Goal: Task Accomplishment & Management: Use online tool/utility

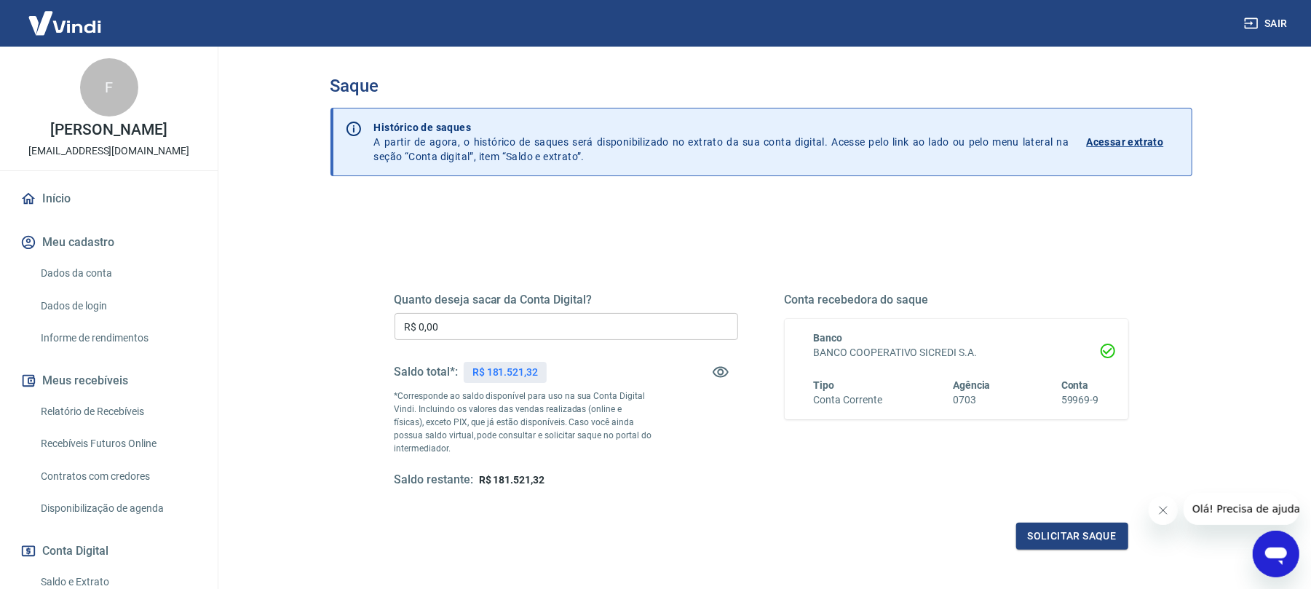
click at [499, 321] on input "R$ 0,00" at bounding box center [567, 326] width 344 height 27
type input "R$ 30.000,00"
click at [1049, 530] on button "Solicitar saque" at bounding box center [1072, 536] width 112 height 27
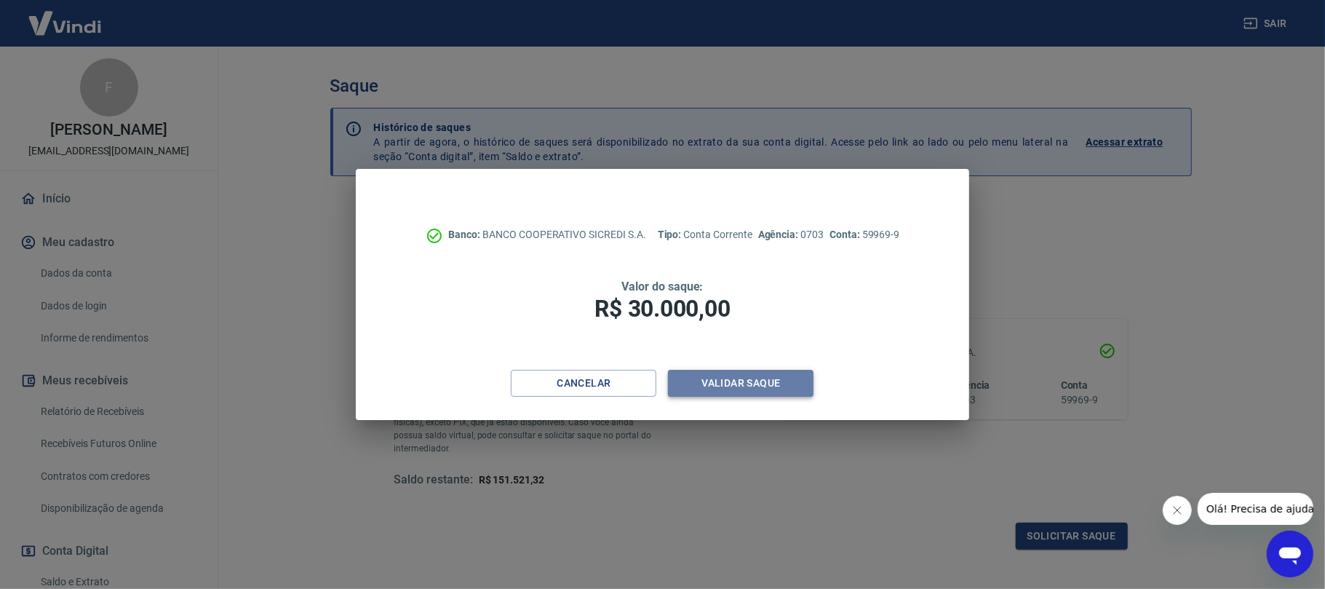
click at [722, 389] on button "Validar saque" at bounding box center [741, 383] width 146 height 27
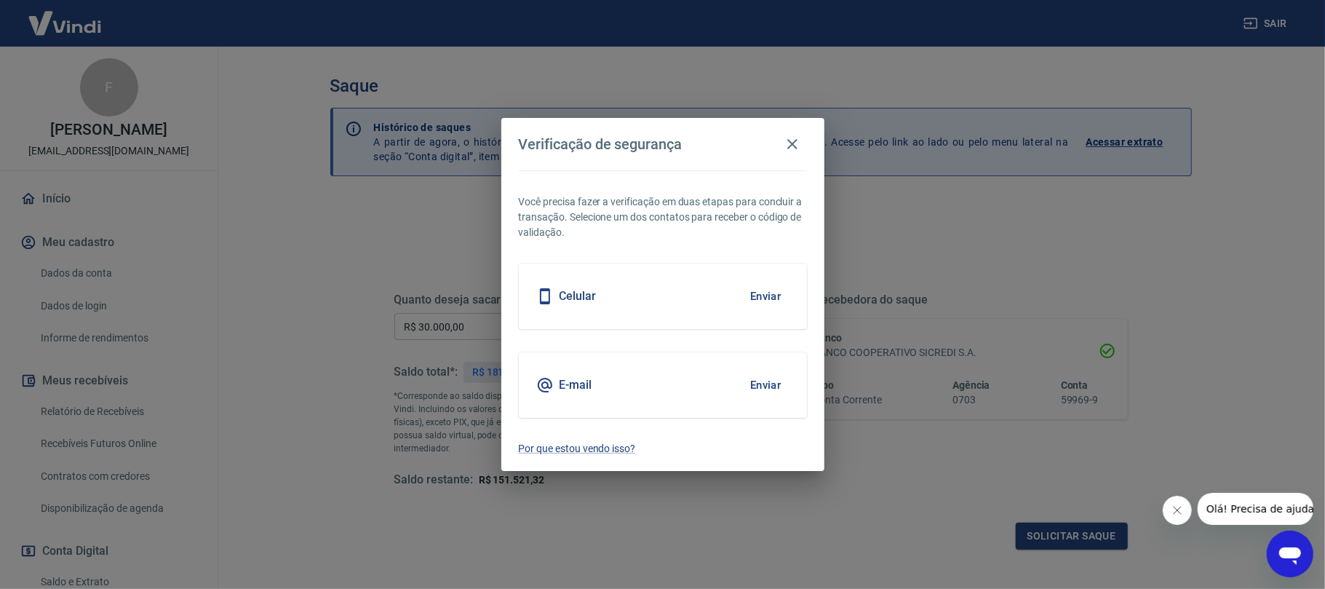
drag, startPoint x: 700, startPoint y: 295, endPoint x: 705, endPoint y: 301, distance: 7.7
click at [702, 296] on div "Celular Enviar" at bounding box center [663, 296] width 288 height 66
click at [764, 296] on button "Enviar" at bounding box center [765, 296] width 47 height 31
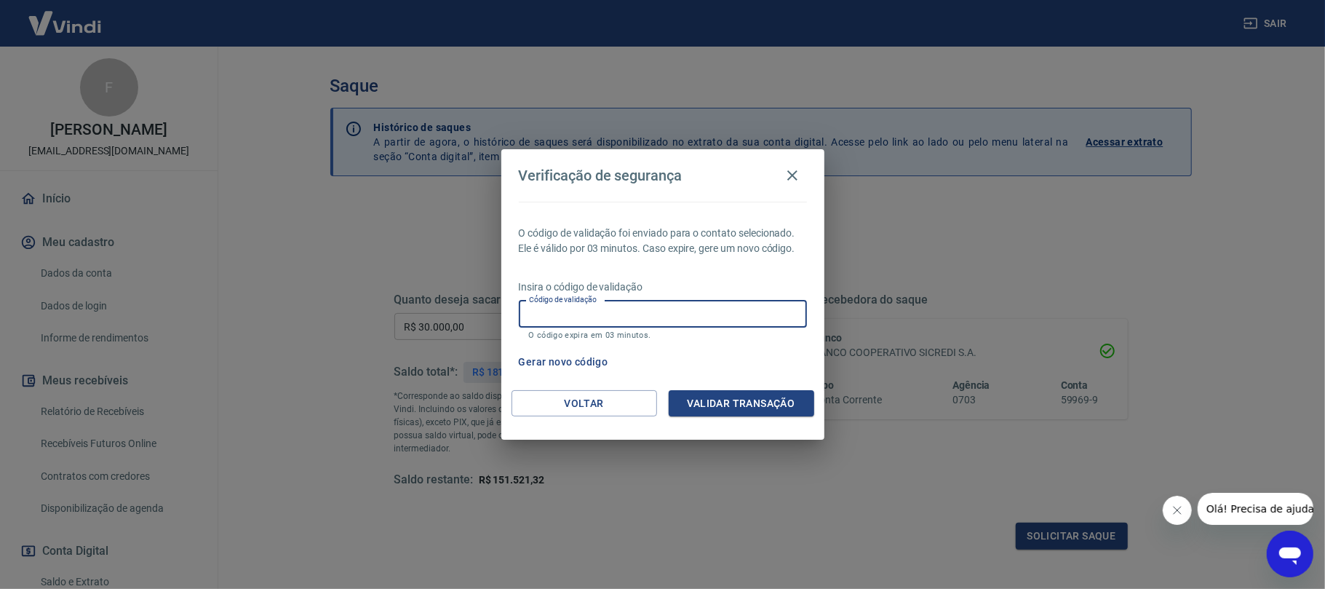
click at [600, 309] on input "Código de validação" at bounding box center [663, 314] width 288 height 27
type input "879364"
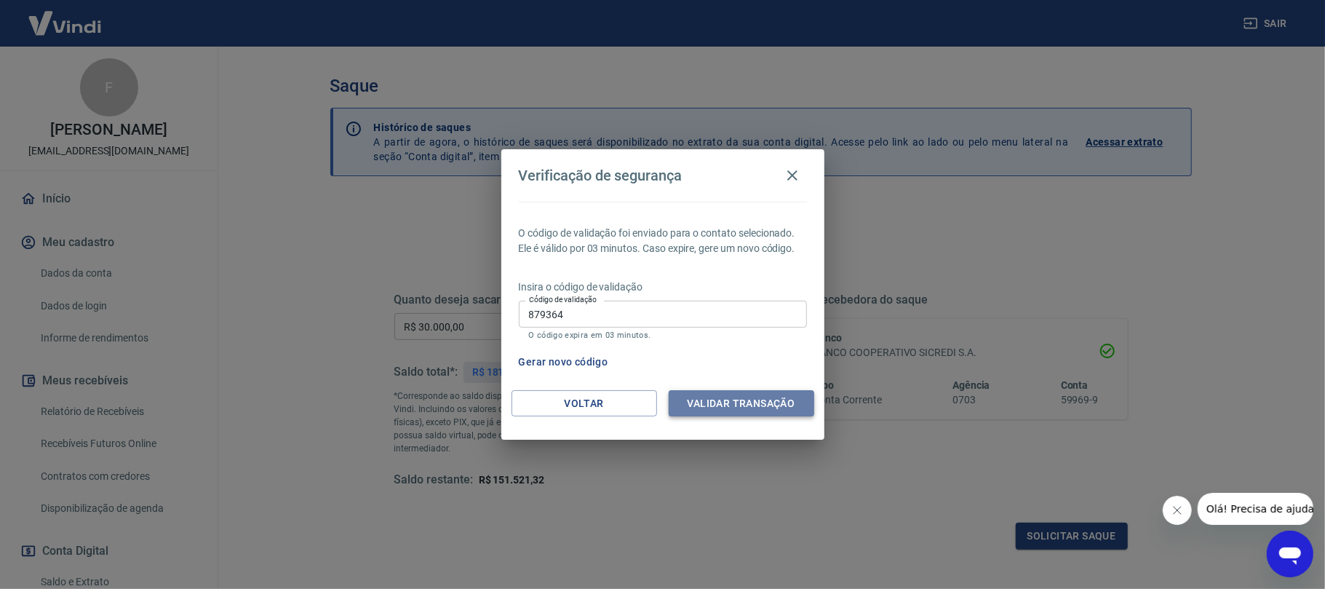
click at [728, 400] on button "Validar transação" at bounding box center [742, 403] width 146 height 27
